Goal: Transaction & Acquisition: Subscribe to service/newsletter

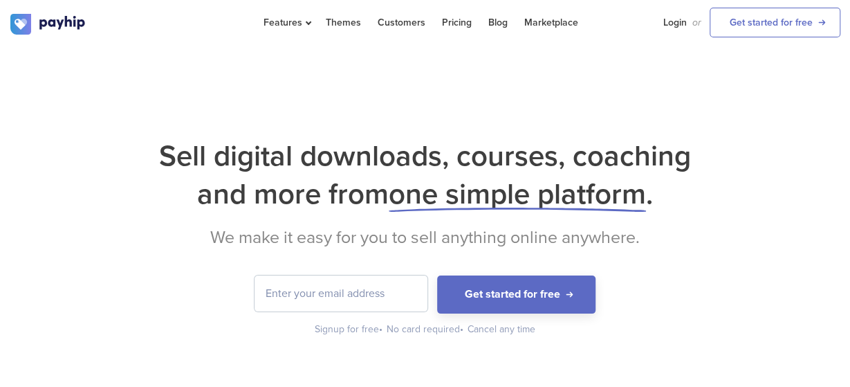
click at [306, 290] on input "email" at bounding box center [341, 293] width 173 height 36
type input ","
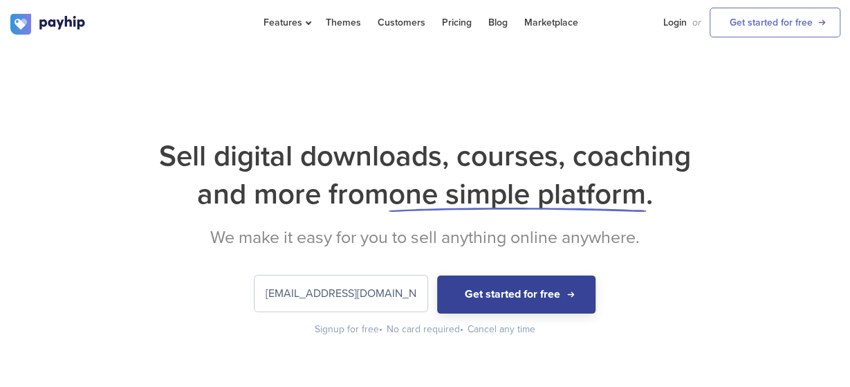
type input "[EMAIL_ADDRESS][DOMAIN_NAME]"
click at [488, 284] on button "Get started for free" at bounding box center [516, 294] width 158 height 38
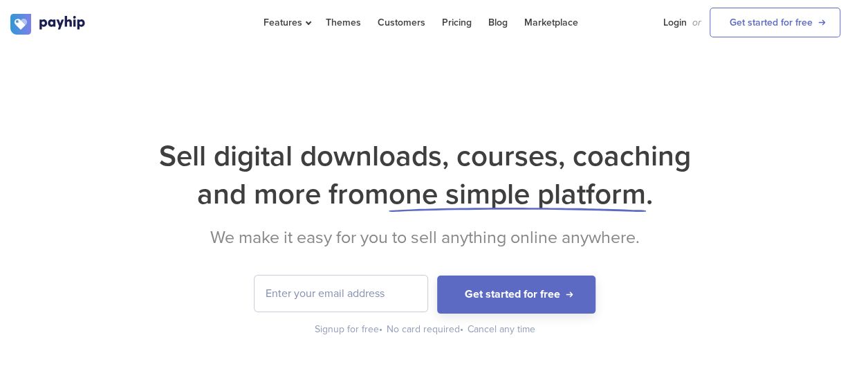
click at [338, 286] on input "email" at bounding box center [341, 293] width 173 height 36
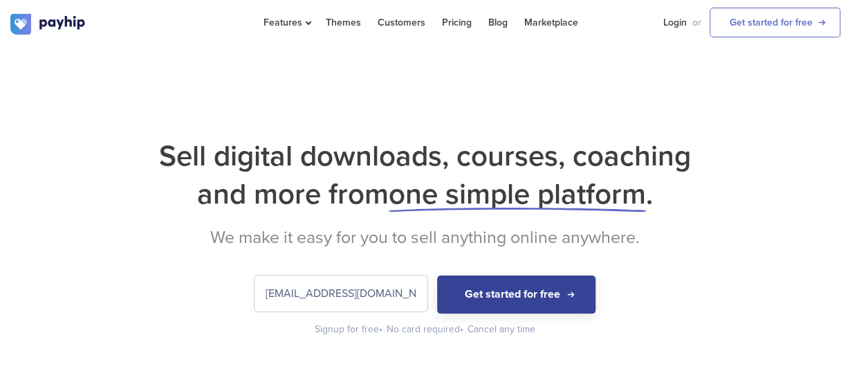
type input "demesmoges01@gmail.com"
click at [549, 306] on button "Get started for free" at bounding box center [516, 294] width 158 height 38
